Goal: Task Accomplishment & Management: Manage account settings

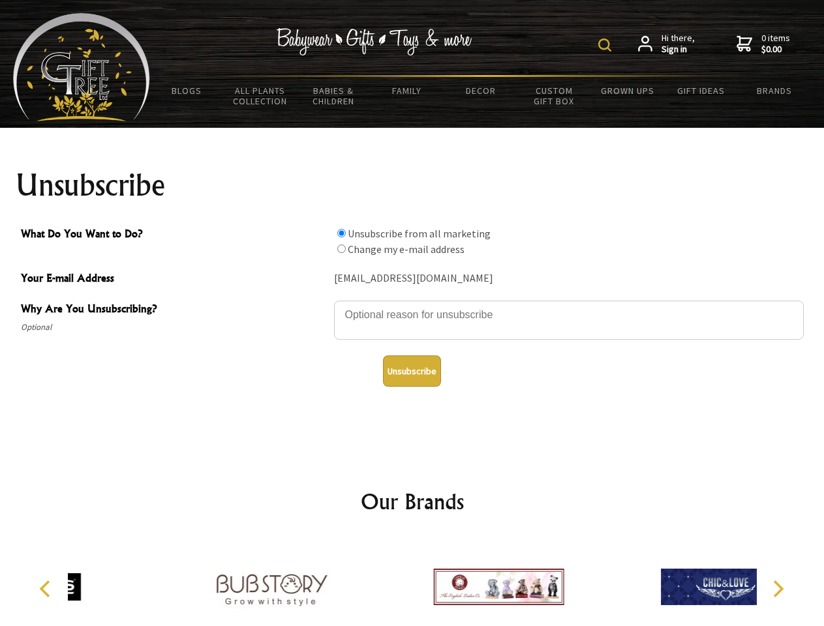
click at [606, 45] on img at bounding box center [604, 44] width 13 height 13
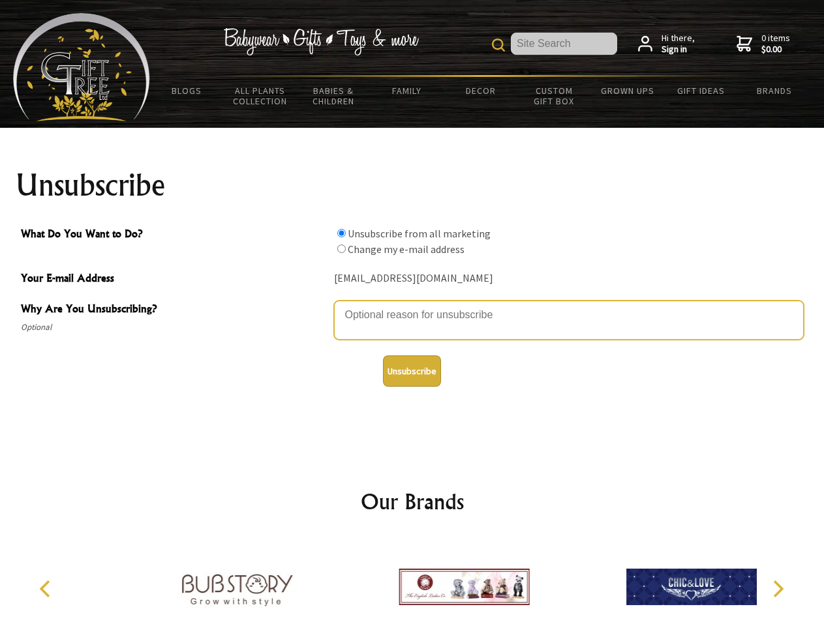
click at [412, 305] on textarea "Why Are You Unsubscribing?" at bounding box center [569, 320] width 470 height 39
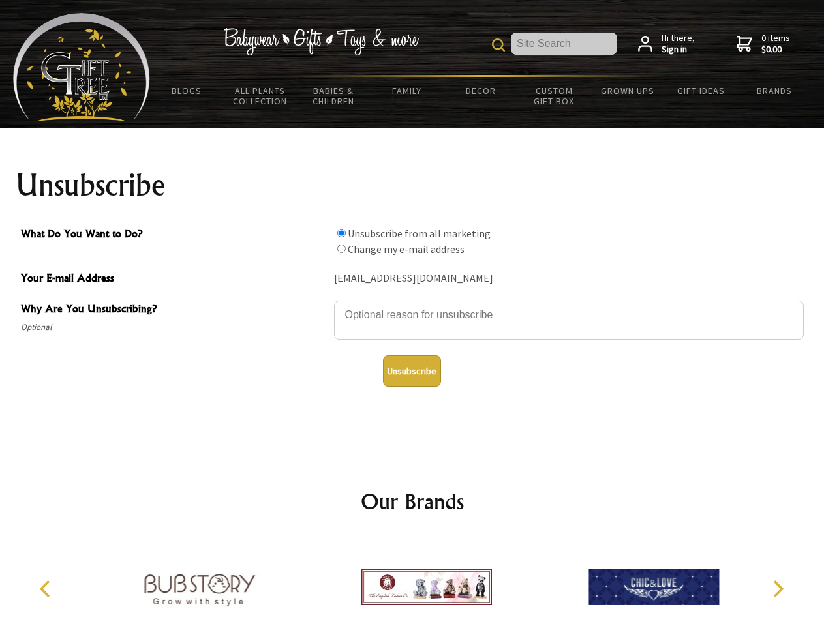
click at [341, 233] on input "What Do You Want to Do?" at bounding box center [341, 233] width 8 height 8
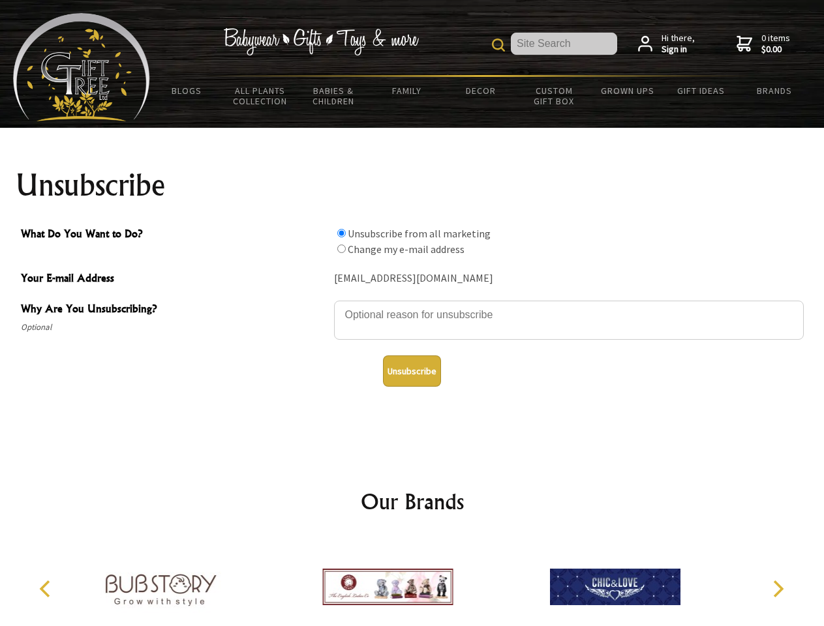
click at [341, 248] on input "What Do You Want to Do?" at bounding box center [341, 249] width 8 height 8
radio input "true"
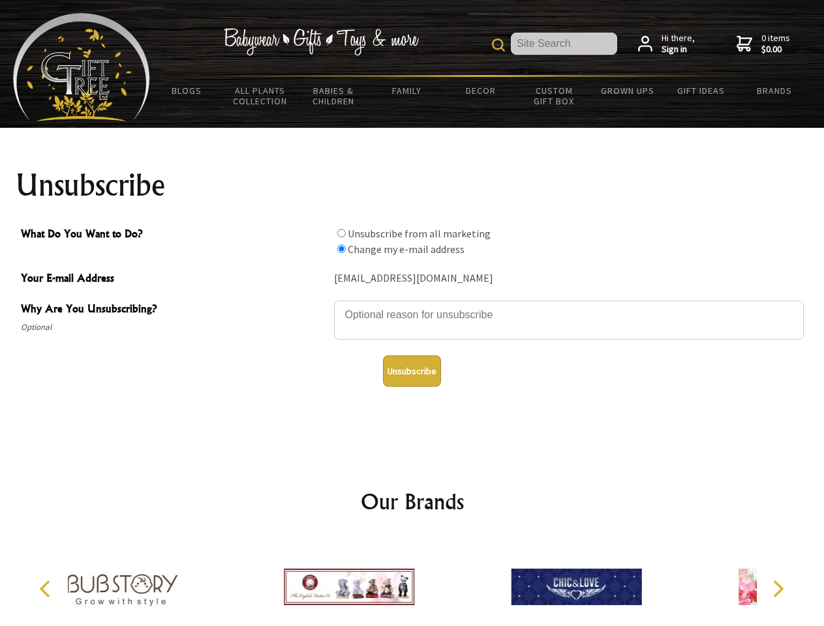
click at [411, 371] on button "Unsubscribe" at bounding box center [412, 370] width 58 height 31
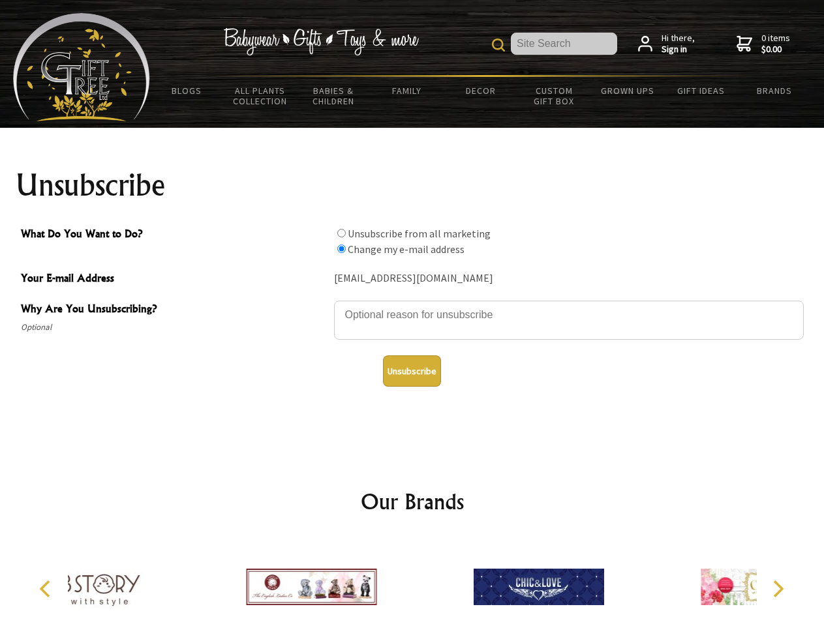
click at [412, 582] on div at bounding box center [311, 589] width 227 height 102
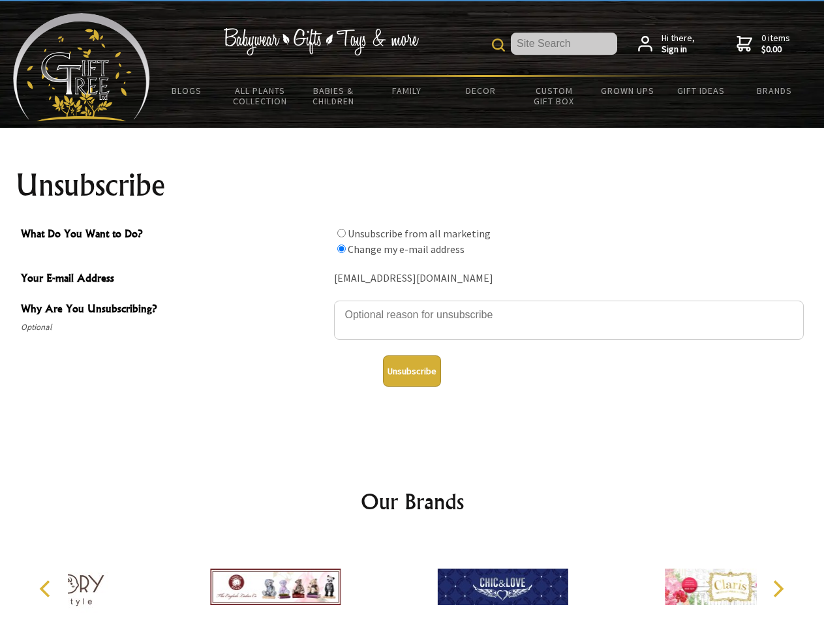
click at [47, 589] on icon "Previous" at bounding box center [46, 588] width 17 height 17
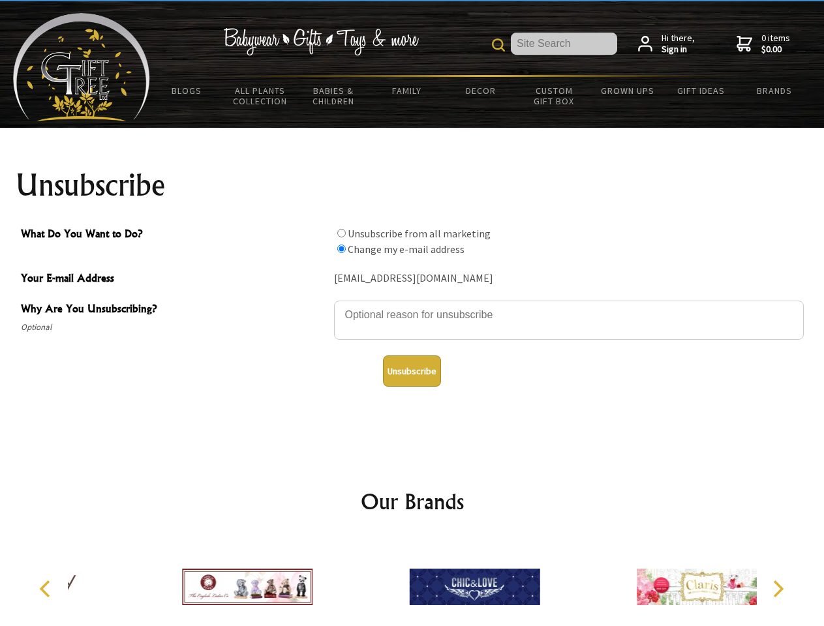
click at [777, 589] on icon "Next" at bounding box center [776, 588] width 17 height 17
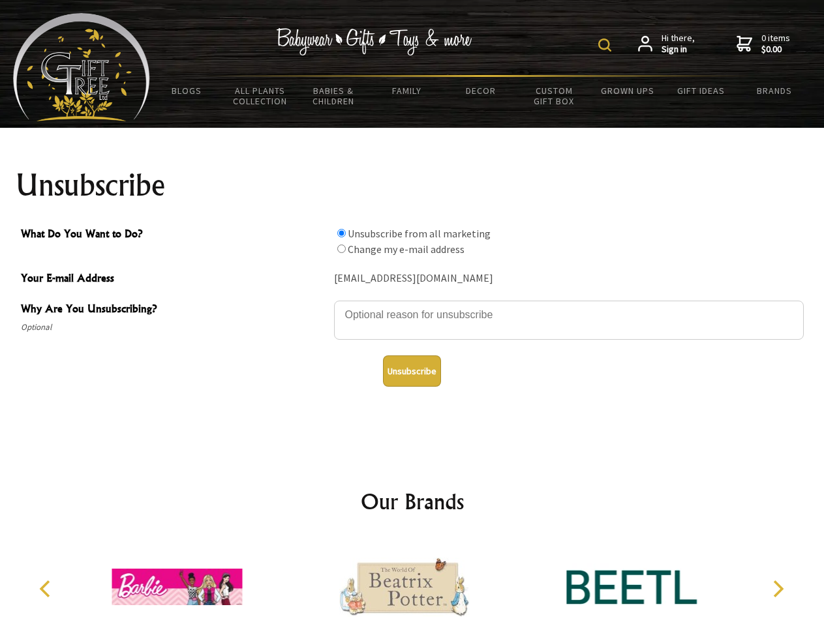
click at [606, 45] on img at bounding box center [604, 44] width 13 height 13
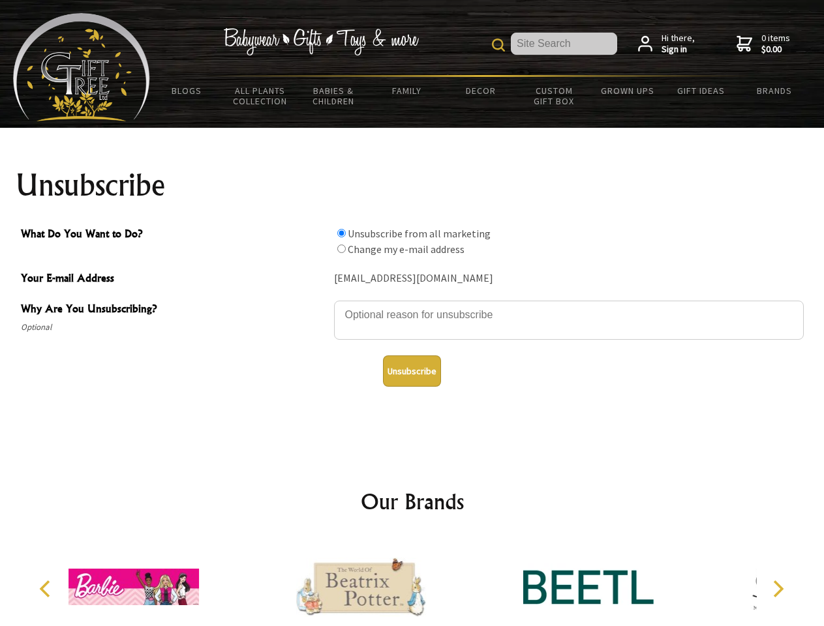
click at [412, 305] on textarea "Why Are You Unsubscribing?" at bounding box center [569, 320] width 470 height 39
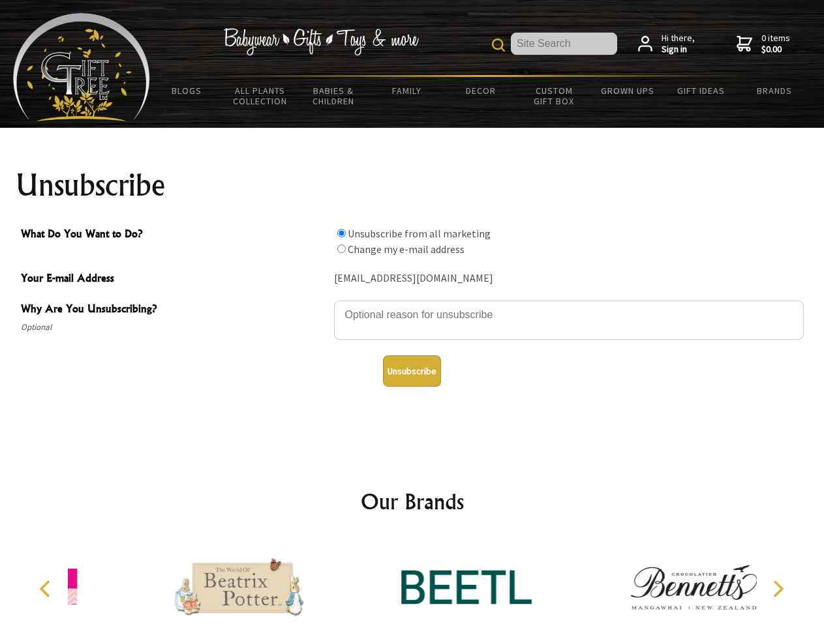
click at [341, 233] on input "What Do You Want to Do?" at bounding box center [341, 233] width 8 height 8
